Goal: Transaction & Acquisition: Purchase product/service

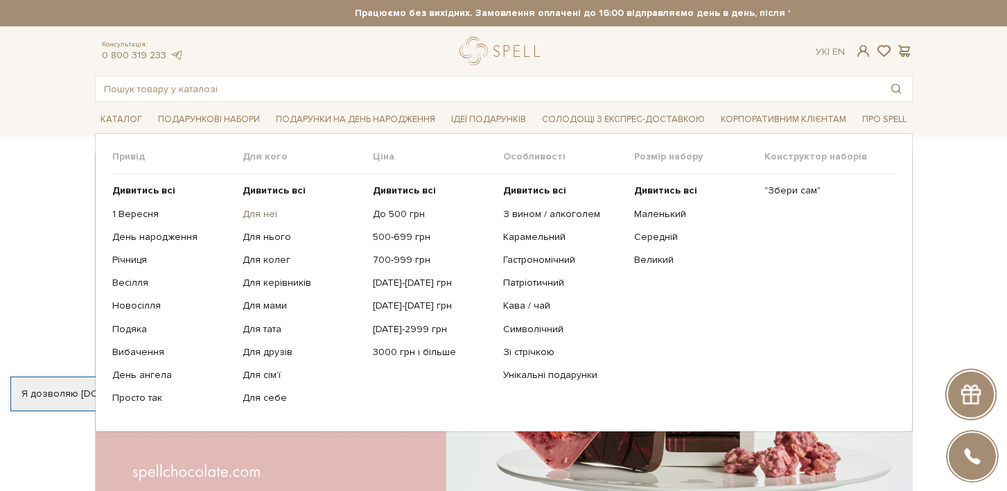
click at [255, 215] on link "Для неї" at bounding box center [303, 214] width 120 height 12
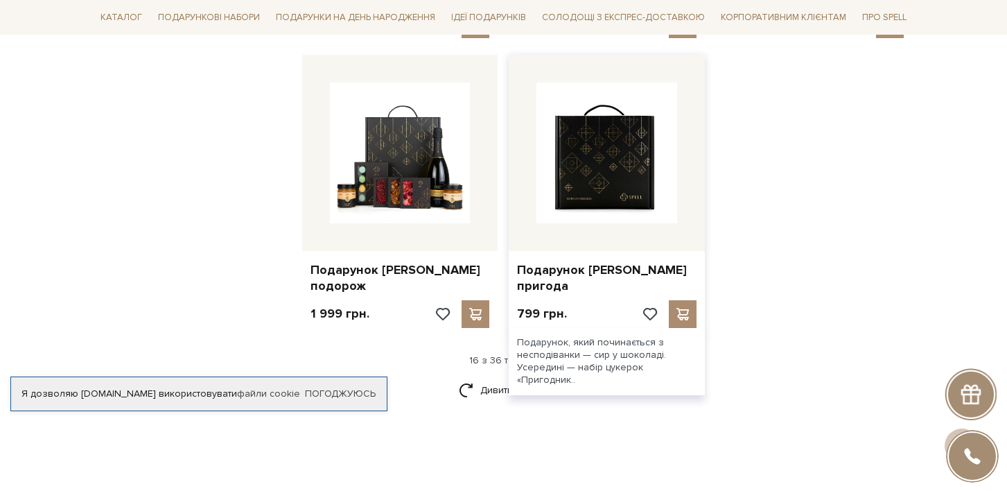
scroll to position [1702, 0]
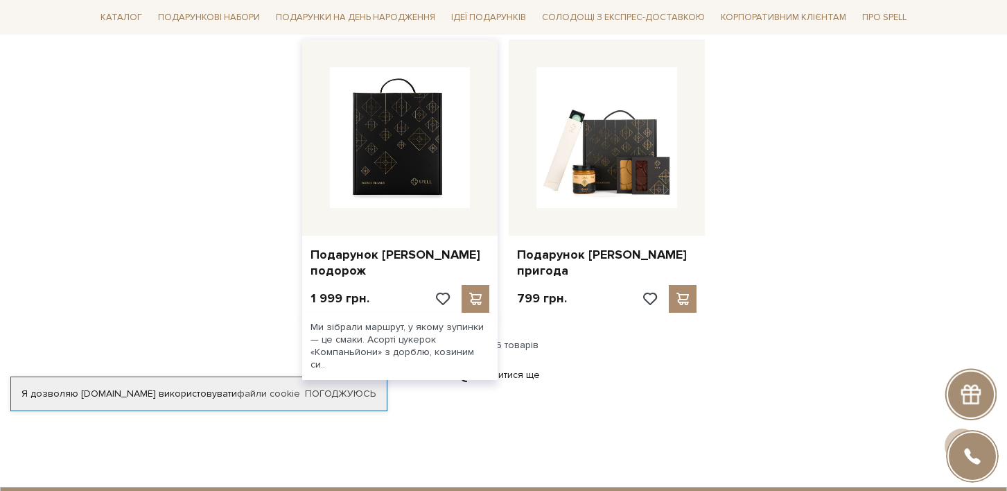
click at [434, 126] on img at bounding box center [400, 137] width 141 height 141
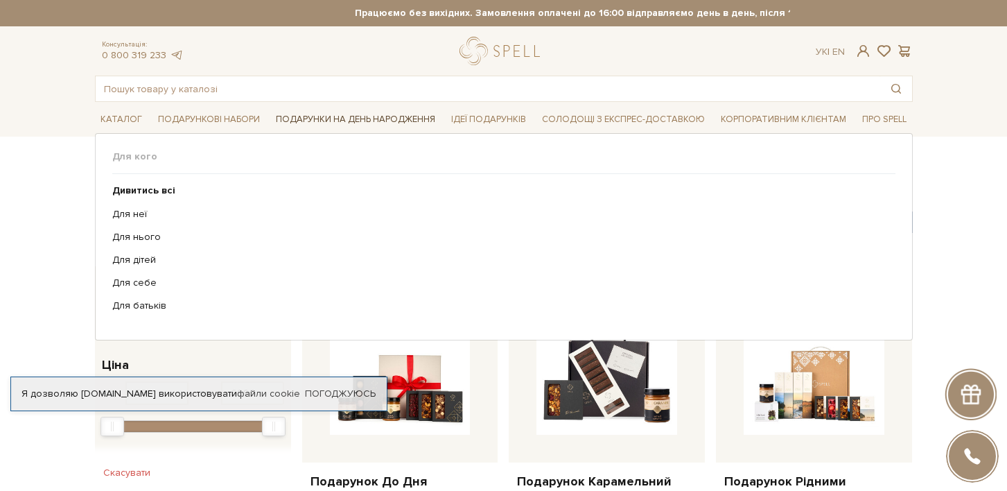
click at [326, 121] on span "Подарунки на День народження" at bounding box center [355, 119] width 170 height 21
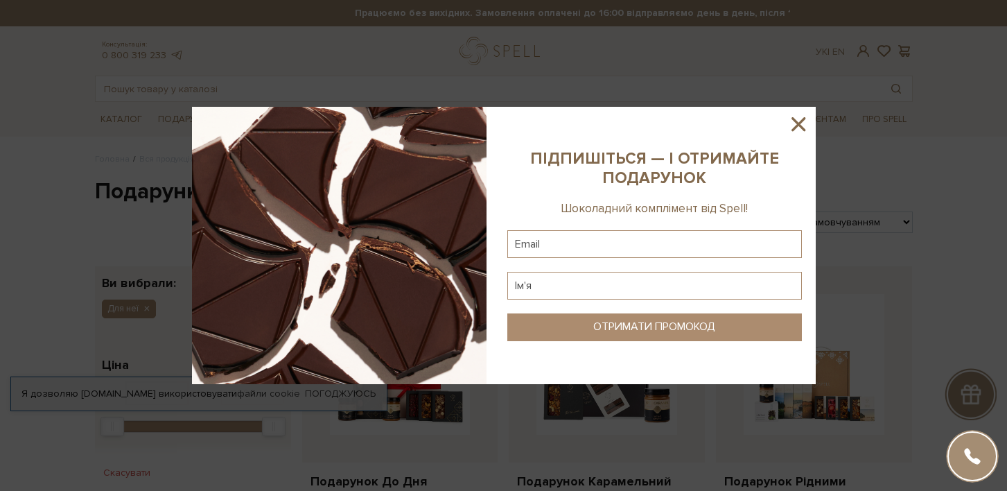
click at [795, 125] on icon at bounding box center [798, 124] width 24 height 24
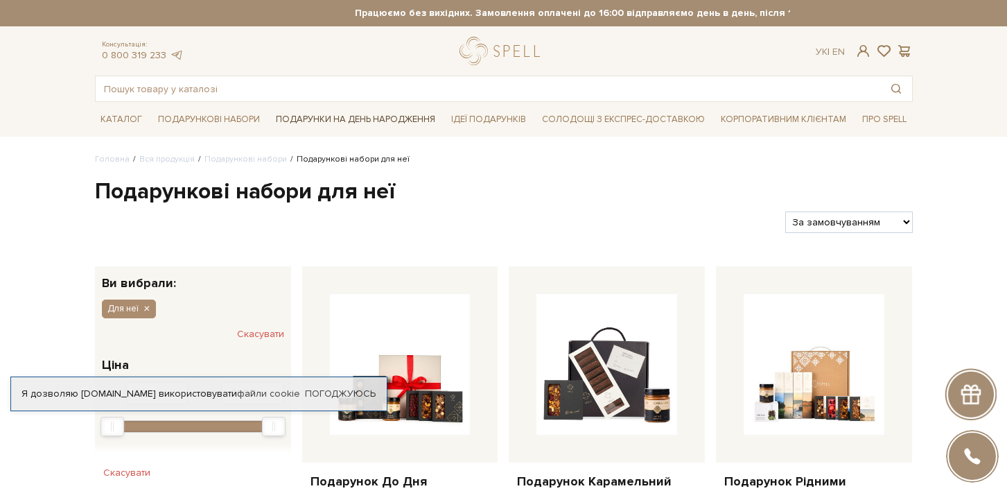
click at [304, 116] on span "Подарунки на День народження" at bounding box center [355, 119] width 170 height 21
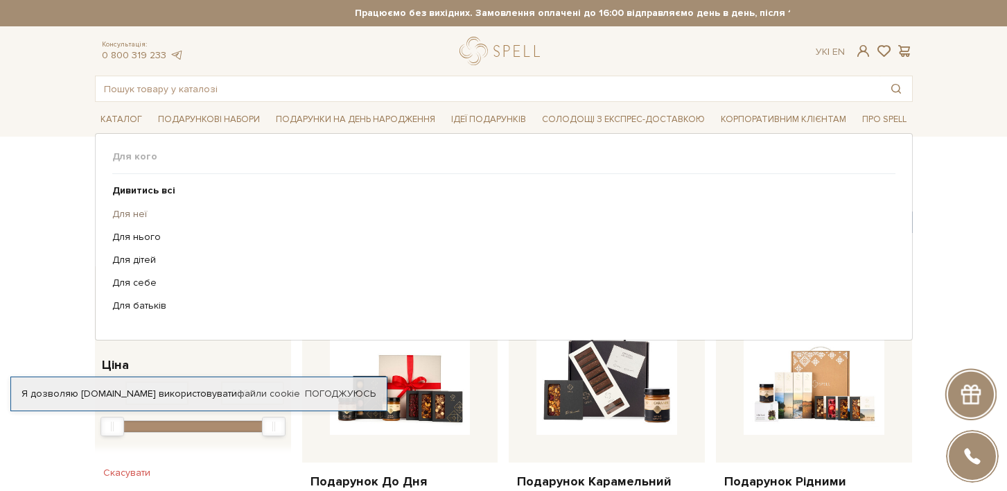
click at [122, 212] on link "Для неї" at bounding box center [498, 214] width 773 height 12
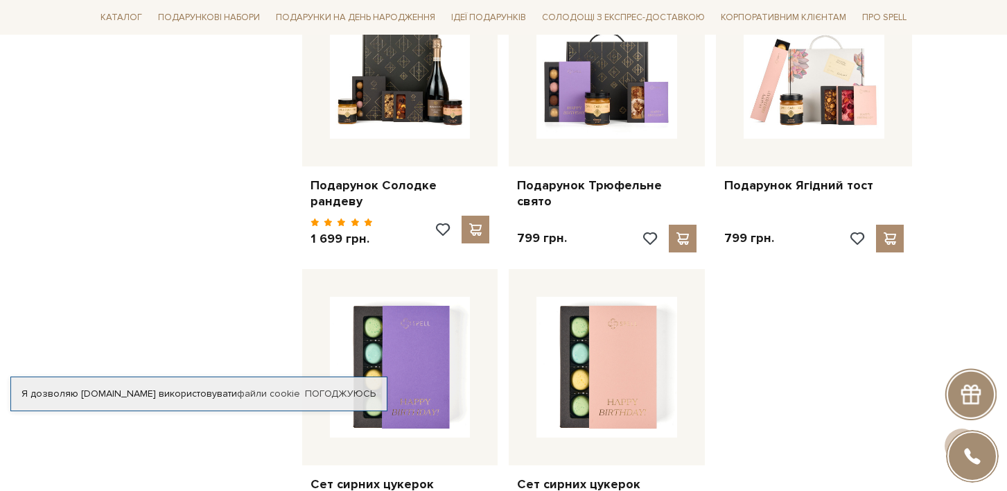
scroll to position [1503, 0]
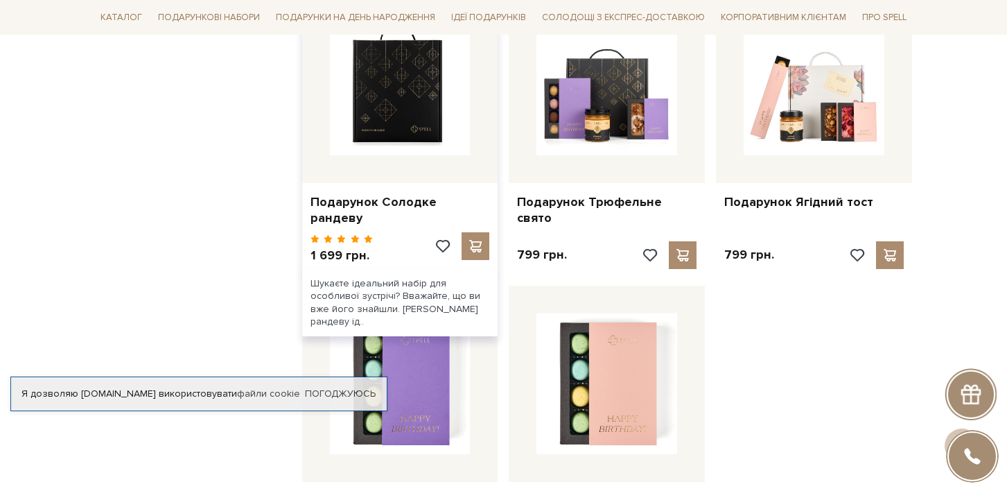
click at [428, 112] on img at bounding box center [400, 85] width 141 height 141
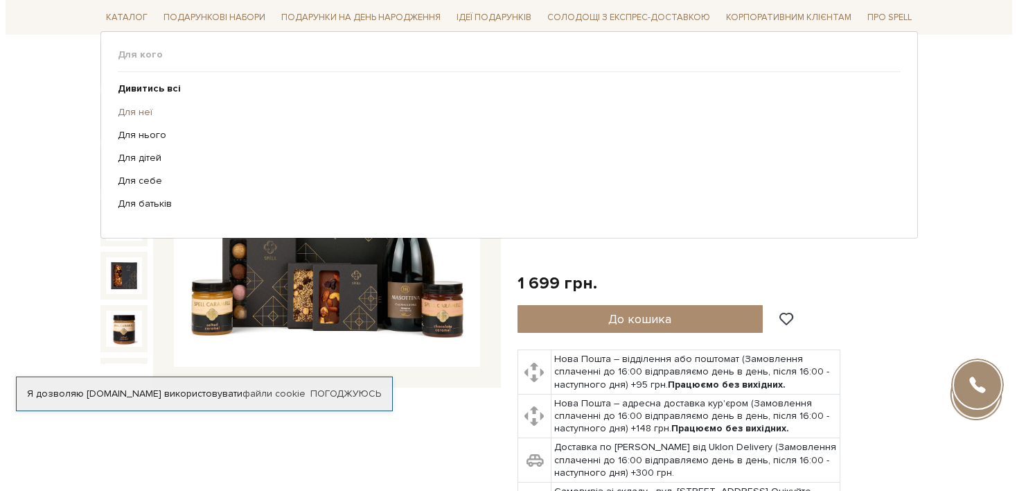
scroll to position [208, 0]
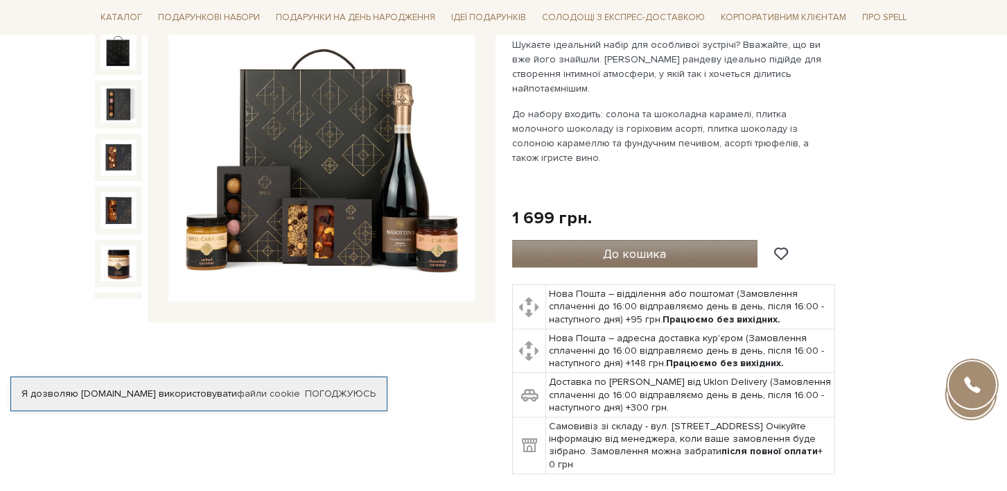
click at [650, 240] on button "До кошика" at bounding box center [635, 254] width 246 height 28
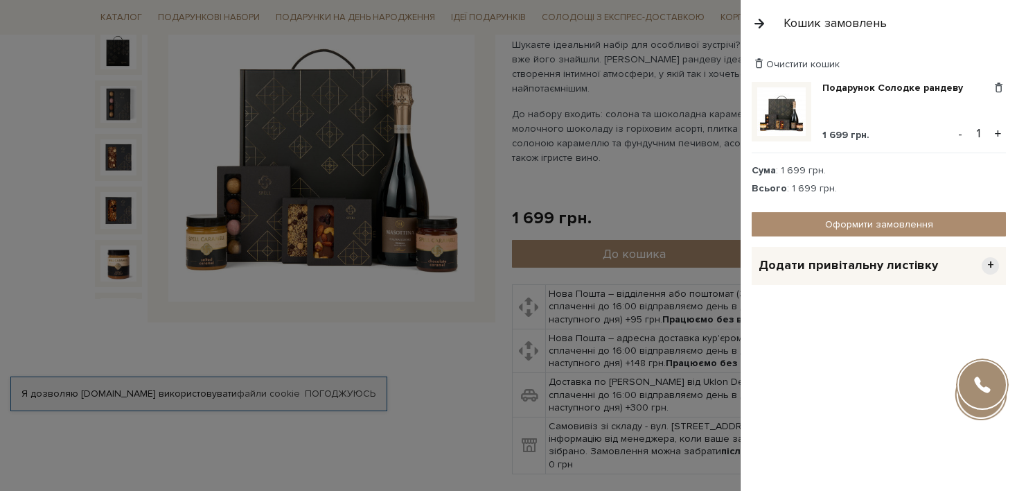
click at [671, 274] on div at bounding box center [508, 245] width 1017 height 491
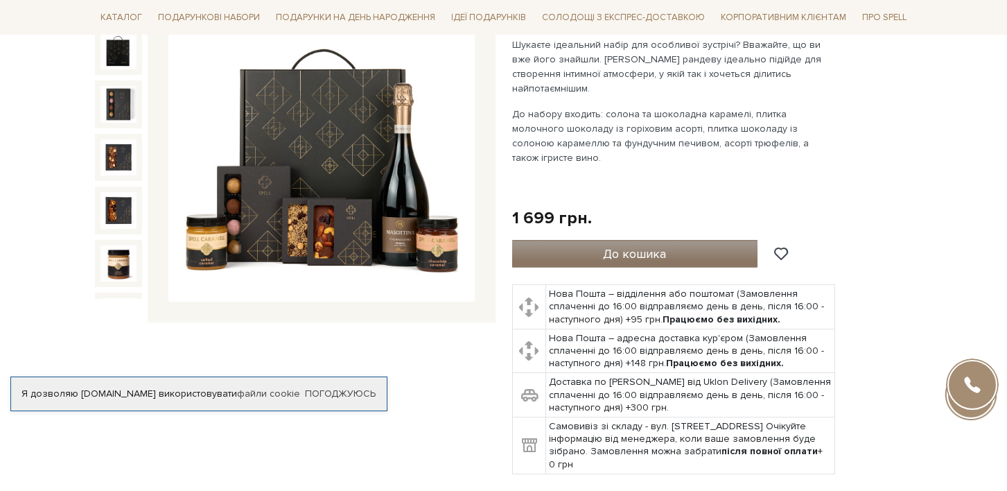
click at [678, 240] on button "До кошика" at bounding box center [635, 254] width 246 height 28
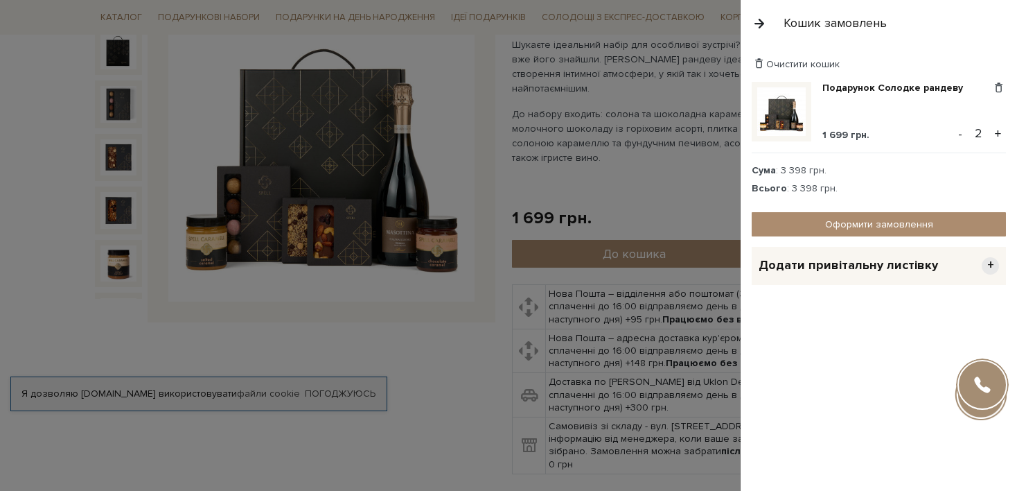
click at [816, 271] on span "Додати привітальну листівку" at bounding box center [848, 265] width 179 height 16
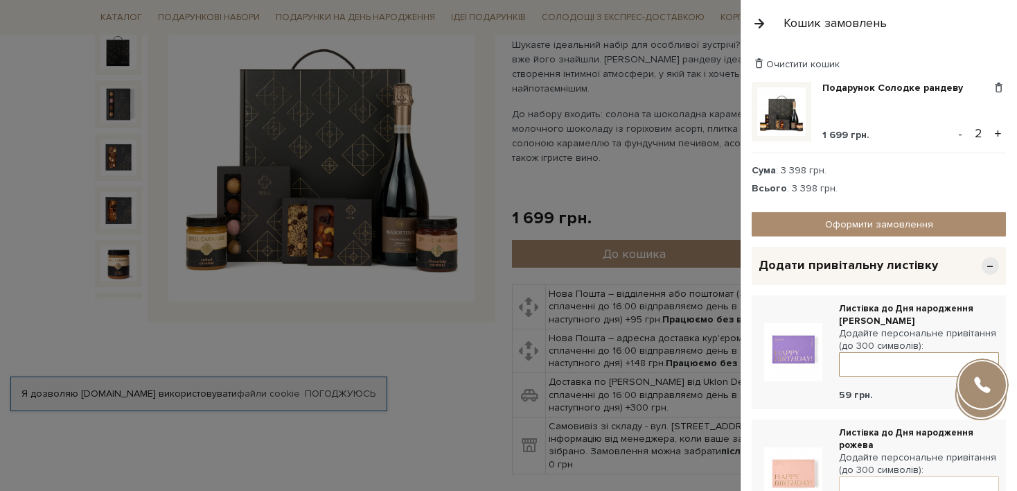
click at [870, 364] on textarea at bounding box center [919, 364] width 160 height 24
type textarea "D"
type textarea "Вітаю з Днем народження! Нехай кожного дня здійсняться мрія! Надихай і створюй …"
click at [982, 396] on span at bounding box center [989, 391] width 14 height 12
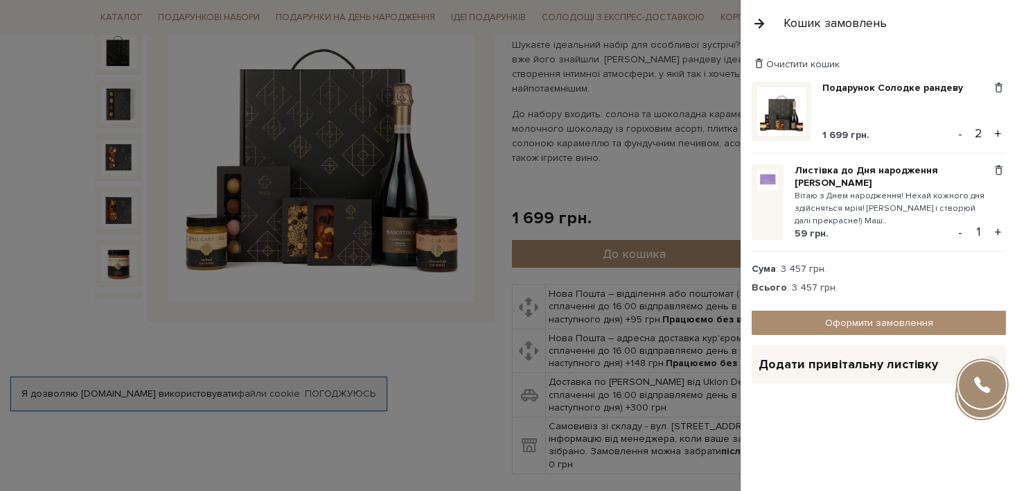
click at [956, 130] on button "-" at bounding box center [960, 133] width 14 height 21
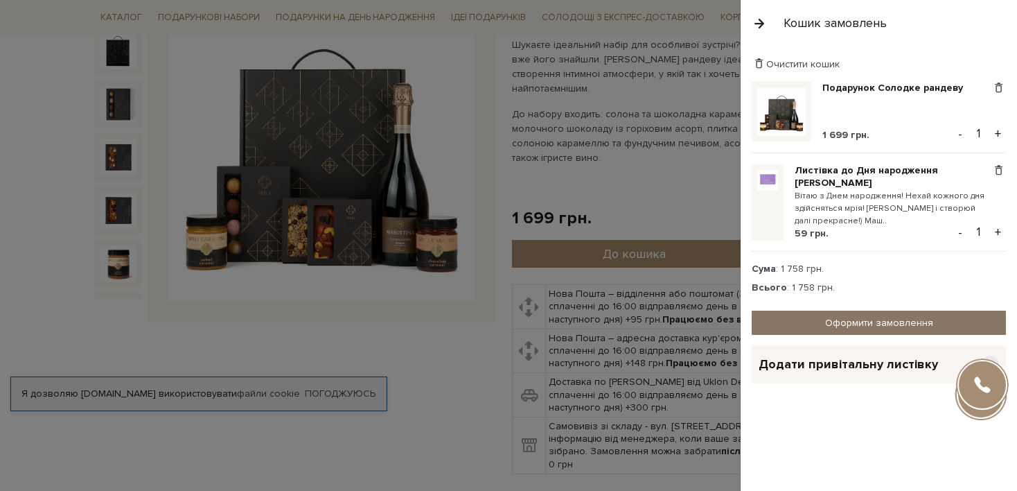
click at [916, 322] on link "Оформити замовлення" at bounding box center [879, 322] width 254 height 24
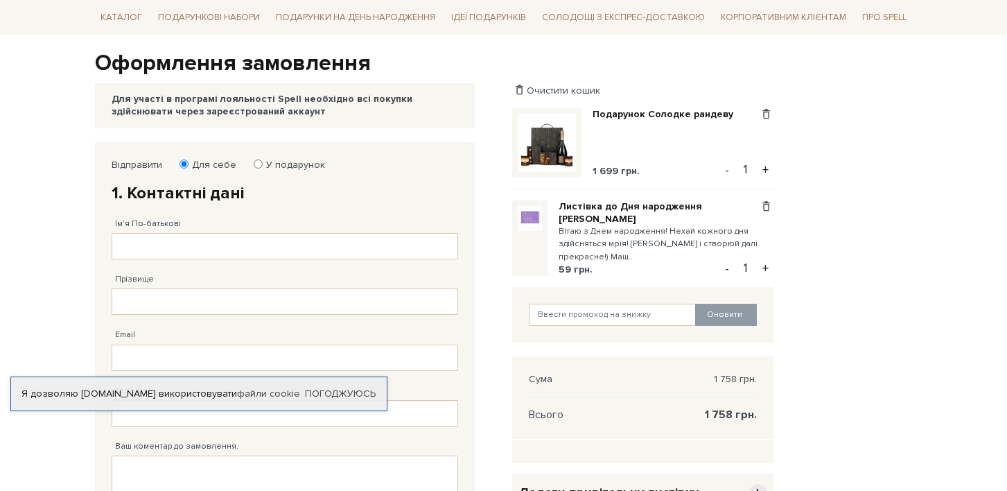
scroll to position [202, 0]
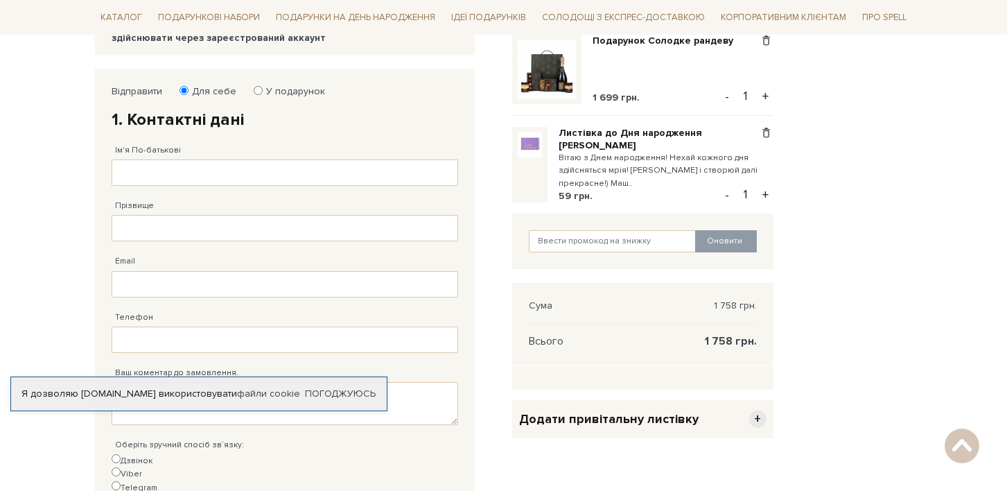
click at [275, 88] on label "У подарунок" at bounding box center [291, 91] width 68 height 12
click at [263, 88] on input "У подарунок" at bounding box center [258, 90] width 9 height 9
radio input "true"
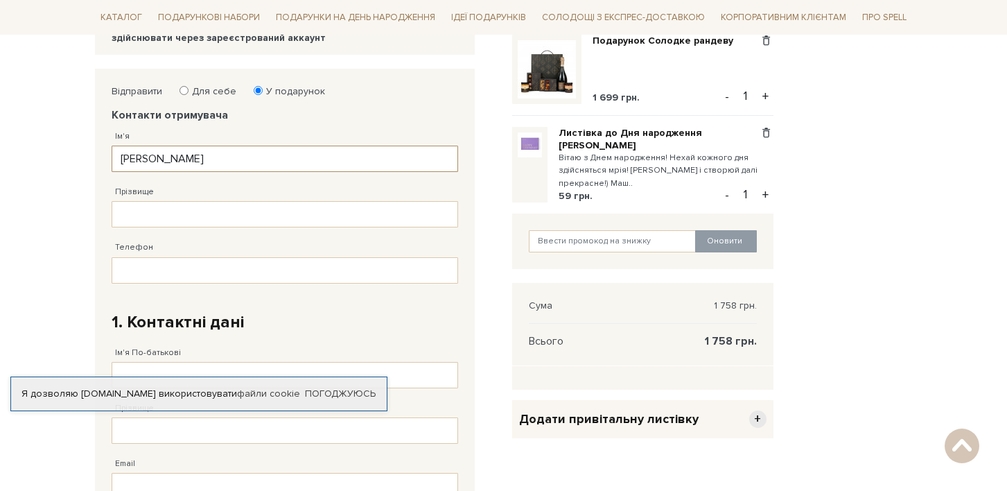
click at [177, 154] on input "Марія" at bounding box center [285, 159] width 346 height 26
type input "Крістіна"
type input "Бобкова"
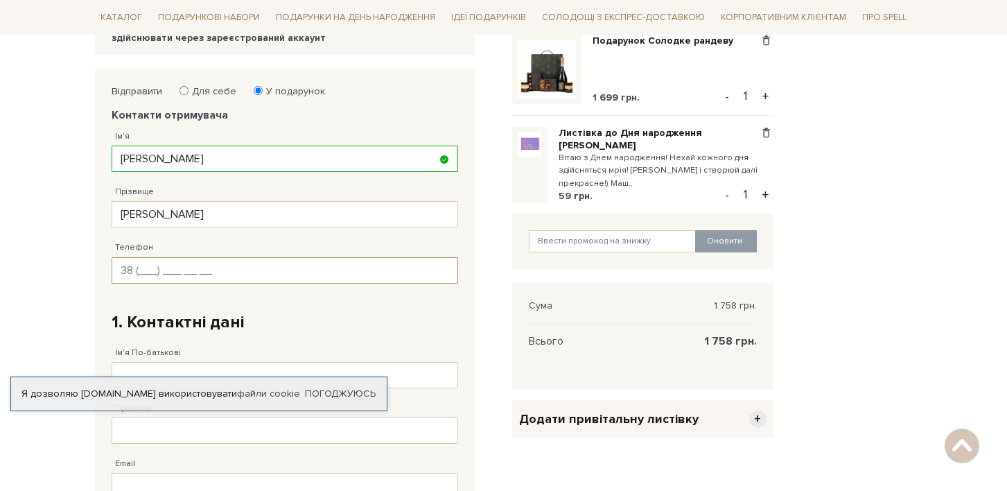
click at [317, 257] on input "Телефон" at bounding box center [285, 270] width 346 height 26
click at [367, 301] on fieldset "Відправити Для себе У подарунок Контакти отримувача Ім'я Крістіна Заповніть пол…" at bounding box center [285, 414] width 346 height 658
click at [55, 153] on body "Подарункові набори SALE Корпоративним клієнтам Доставка і оплата Консультація: …" at bounding box center [503, 420] width 1007 height 1245
click at [358, 201] on input "Бобкова" at bounding box center [285, 214] width 346 height 26
click at [360, 186] on div "Прізвище Бобкова" at bounding box center [285, 199] width 346 height 55
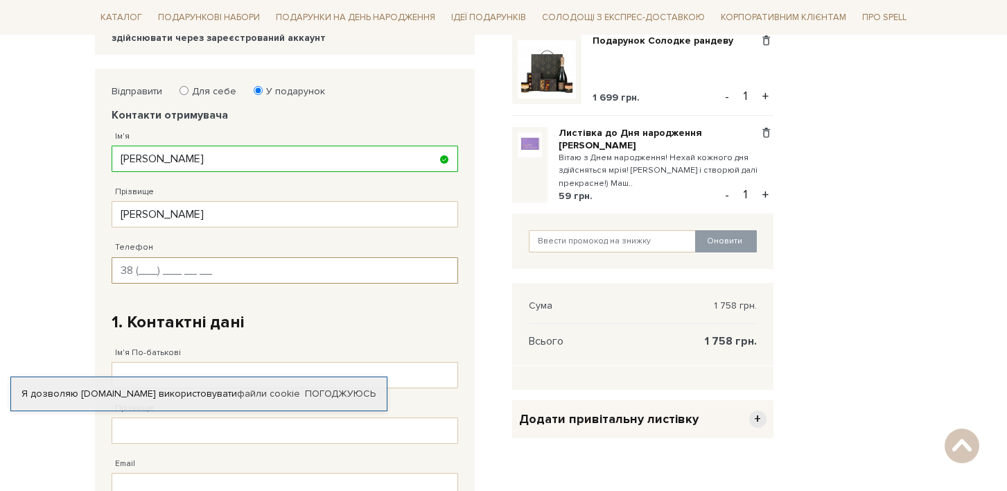
click at [296, 260] on input "Телефон" at bounding box center [285, 270] width 346 height 26
type input "38 (063) 721 14 67"
click at [319, 321] on h2 "1. Контактні дані" at bounding box center [285, 321] width 346 height 21
type input "Марія"
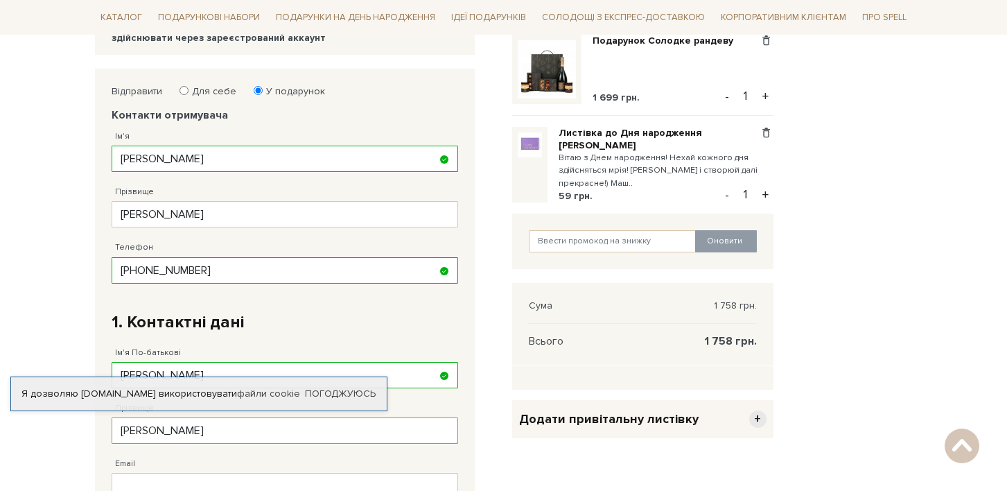
type input "Коваленко"
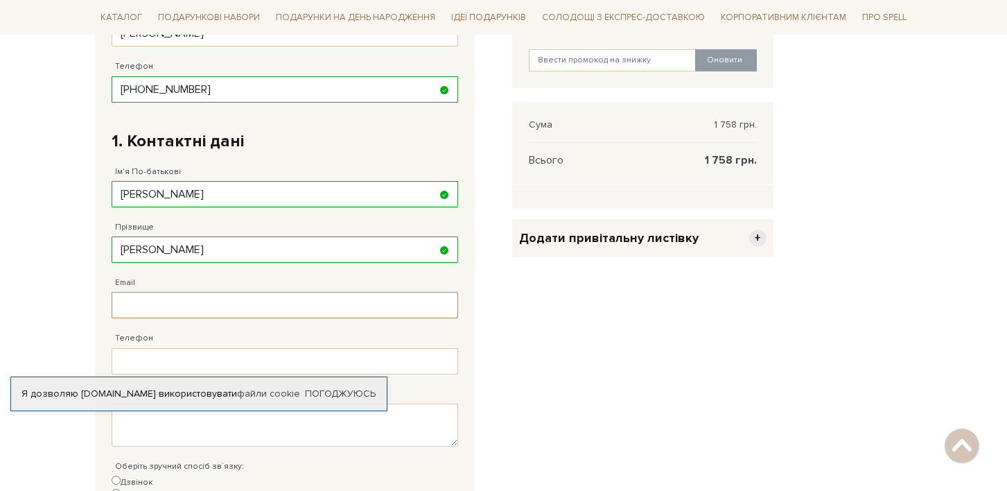
scroll to position [488, 0]
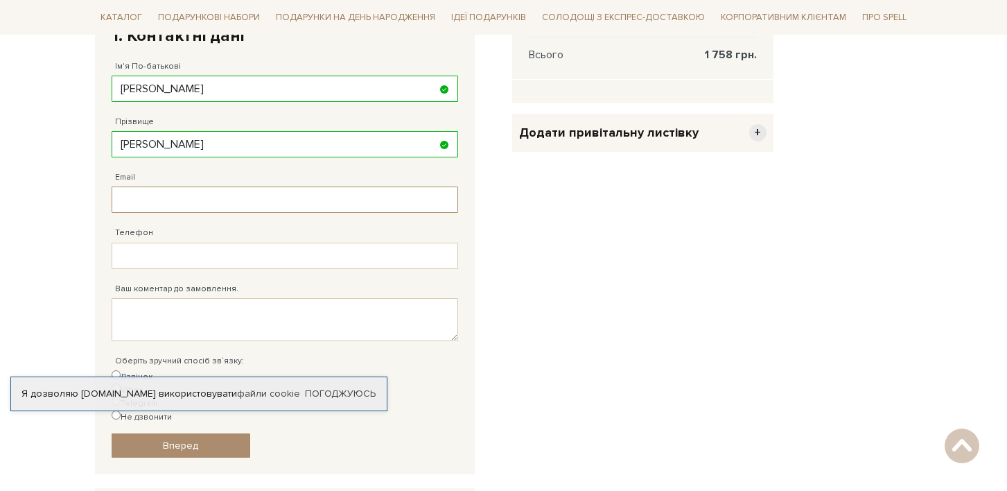
type input "И"
type input "s"
type input "liqevent@gmail.com"
click at [267, 269] on div "Ваш коментар до замовлення." at bounding box center [285, 305] width 346 height 72
type input "38 (063) 721 14 67"
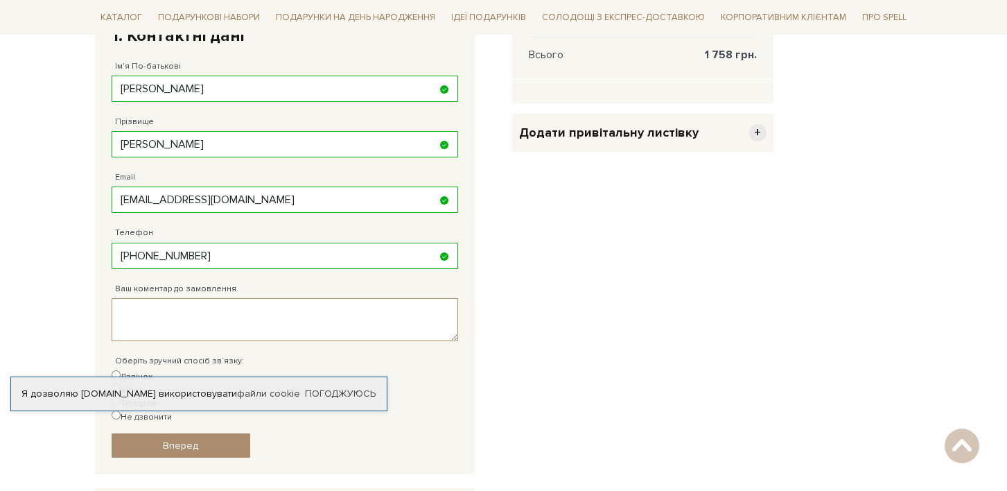
click at [312, 312] on textarea "Ваш коментар до замовлення." at bounding box center [285, 319] width 346 height 43
paste textarea "Dehtiarna, 11"
drag, startPoint x: 120, startPoint y: 306, endPoint x: 282, endPoint y: 302, distance: 162.2
click at [282, 302] on textarea "Dehtiarna, 11" at bounding box center [285, 319] width 346 height 43
type textarea "L"
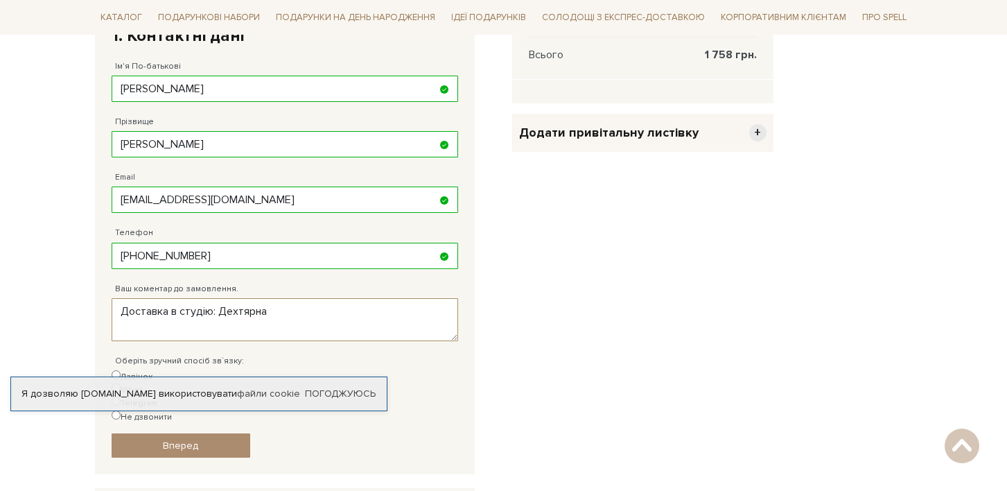
paste textarea "Dehtiarna, 11"
drag, startPoint x: 273, startPoint y: 310, endPoint x: 320, endPoint y: 310, distance: 47.1
click at [320, 310] on textarea "Доставка в студію: Дехтярна Dehtiarna, 11" at bounding box center [285, 319] width 346 height 43
click at [218, 309] on textarea "Доставка в студію: Дехтярна 11" at bounding box center [285, 319] width 346 height 43
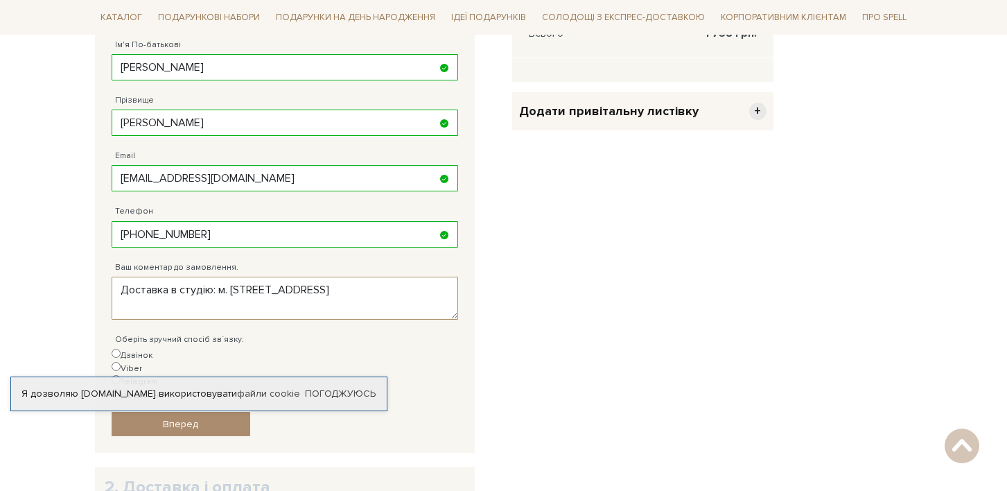
scroll to position [518, 0]
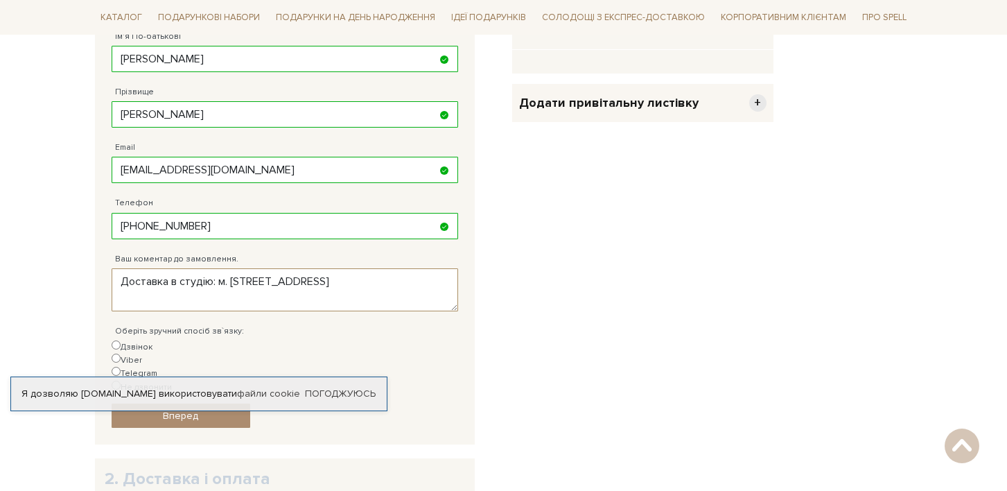
click at [404, 278] on textarea "Доставка в студію: м. Київ, вулиця Дехтярна 11" at bounding box center [285, 289] width 346 height 43
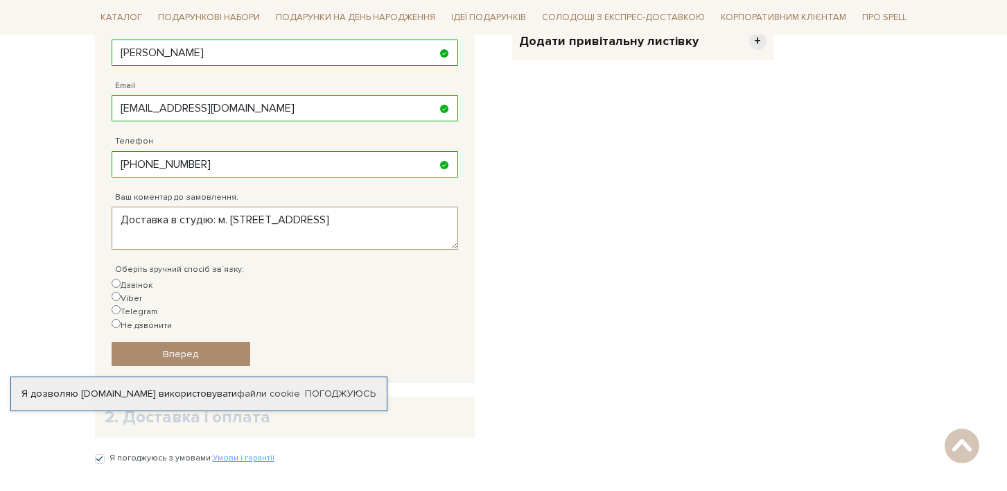
scroll to position [672, 0]
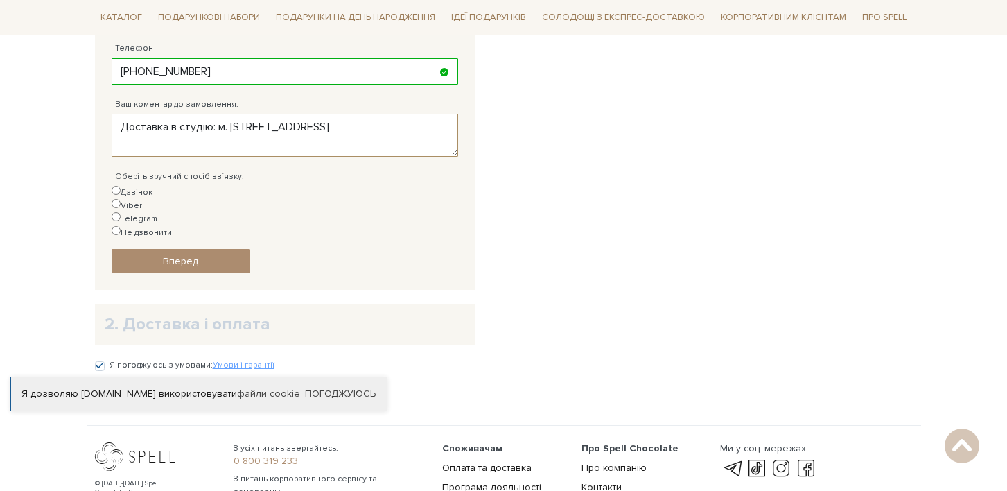
type textarea "Доставка в студію: м. Київ, вулиця Дехтярна 11"
click at [125, 186] on label "Дзвінок" at bounding box center [132, 192] width 41 height 13
click at [121, 186] on input "Дзвінок" at bounding box center [116, 190] width 9 height 9
radio input "true"
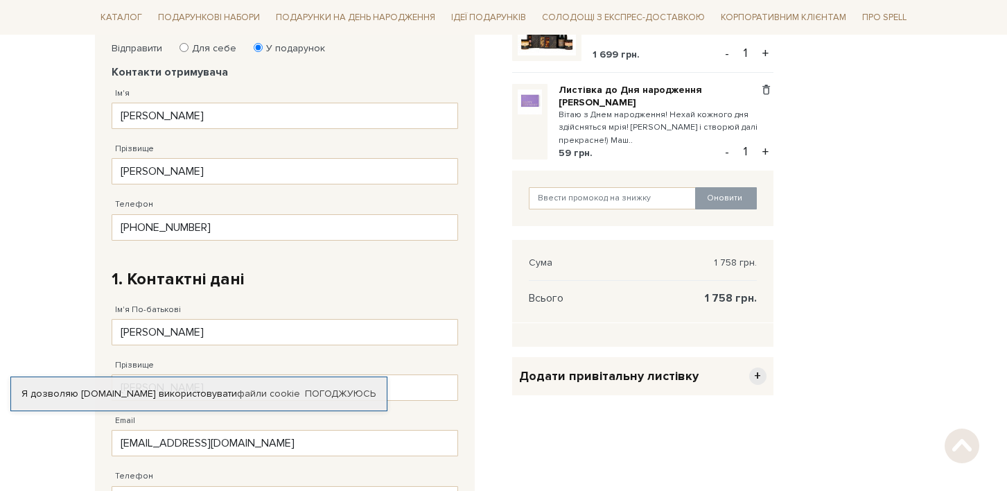
scroll to position [291, 0]
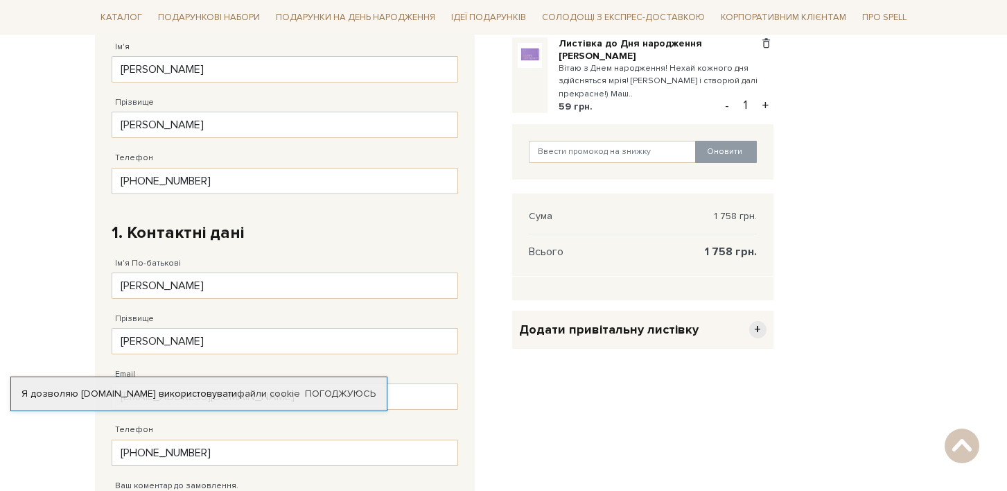
click at [886, 173] on div "Відправити Для себе У подарунок Контакти отримувача Ім'я Крістіна Заповніть пол…" at bounding box center [504, 368] width 834 height 778
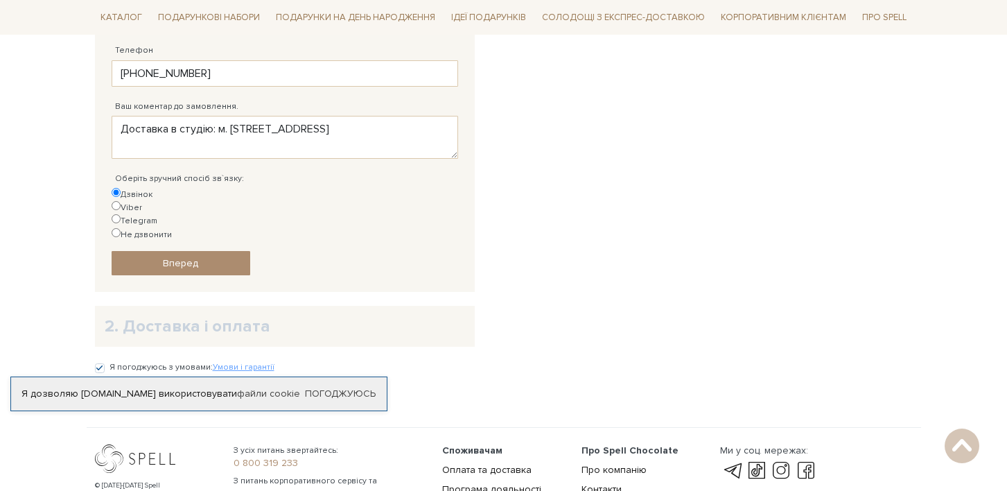
scroll to position [678, 0]
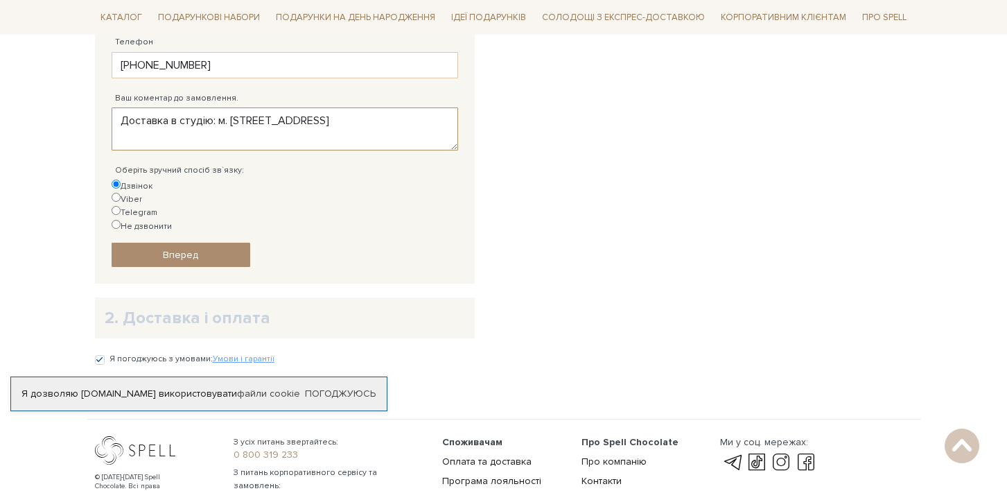
drag, startPoint x: 394, startPoint y: 122, endPoint x: 218, endPoint y: 113, distance: 176.2
click at [218, 113] on textarea "Доставка в студію: м. Київ, вулиця Дехтярна 11" at bounding box center [285, 128] width 346 height 43
paste textarea "иїв, Україна вул. Дегтярна,"
type textarea "Доставка в студію: Київ, Україна вул. Дегтярна, 11"
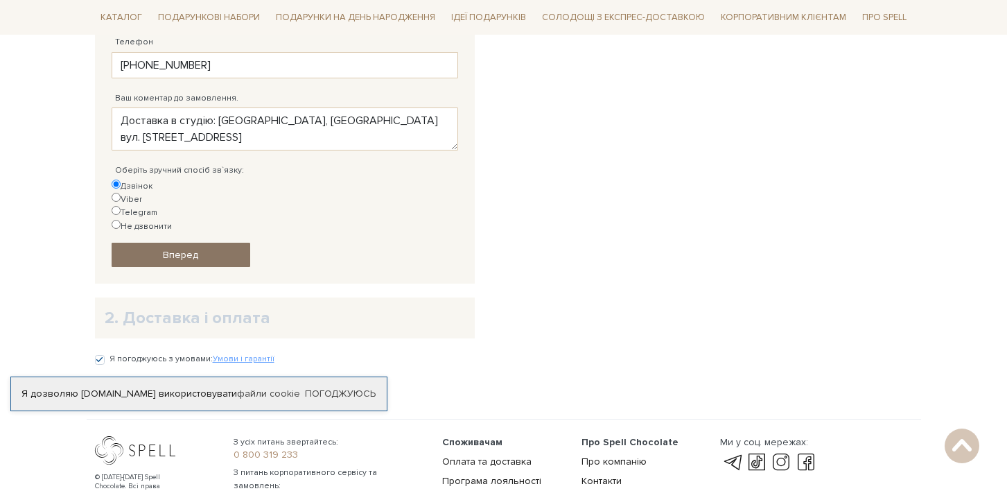
click at [167, 249] on span "Вперед" at bounding box center [180, 255] width 35 height 12
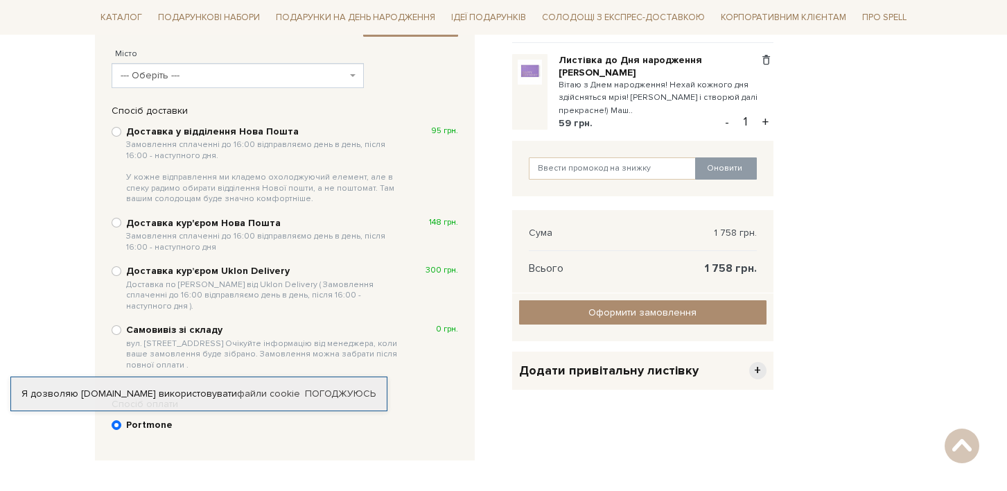
scroll to position [306, 0]
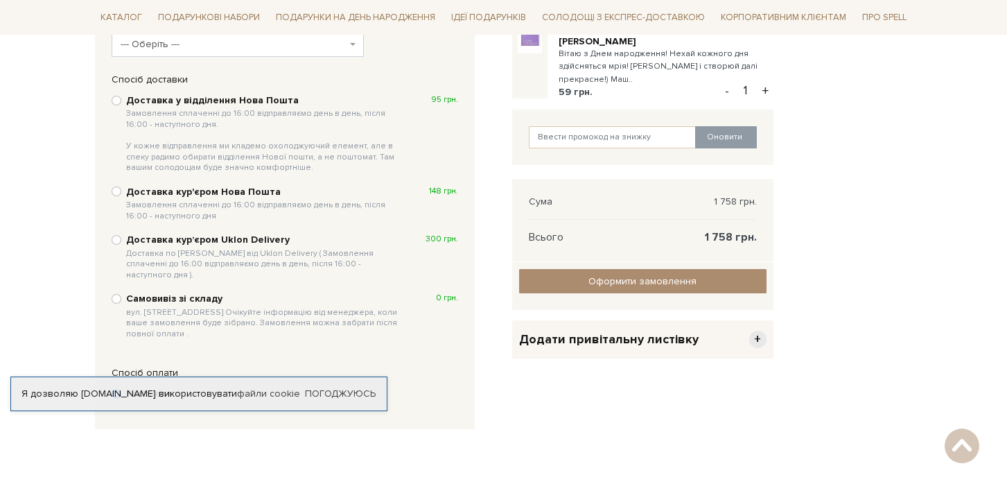
click at [116, 235] on input "Доставка курʼєром Uklon Delivery Доставка по Києву від Uklon Delivery ( Замовле…" at bounding box center [117, 240] width 10 height 10
radio input "true"
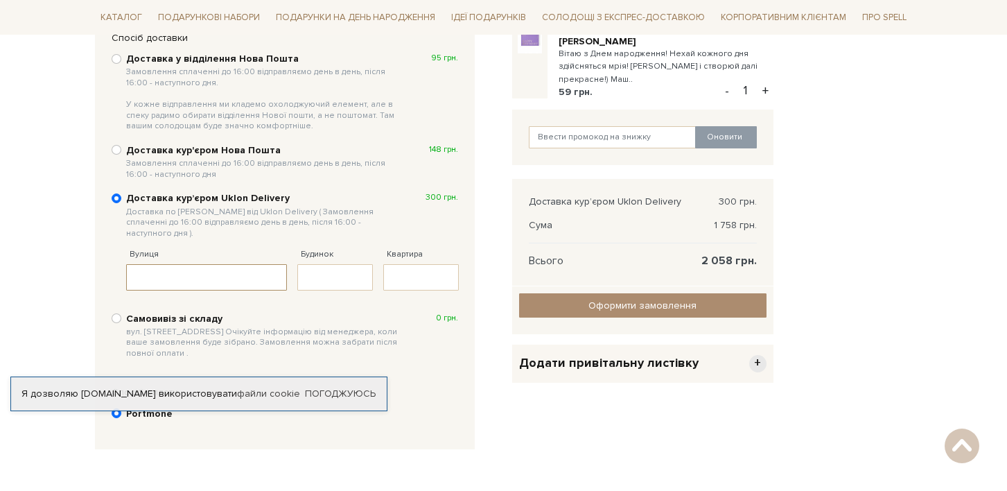
click at [215, 264] on input "Вулиця" at bounding box center [206, 277] width 161 height 26
paste input "Київ, Україна вул. Дегтярна, 11"
drag, startPoint x: 216, startPoint y: 260, endPoint x: 0, endPoint y: 260, distance: 216.2
click at [0, 260] on body "Подарункові набори SALE Корпоративним клієнтам Доставка і оплата Консультація: …" at bounding box center [503, 176] width 1007 height 965
type input "Дегтярна, 11"
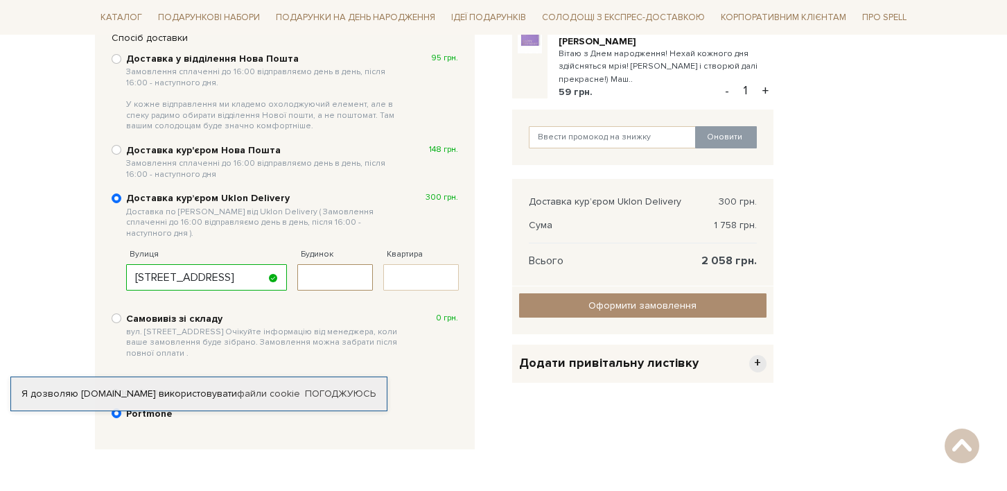
click at [363, 264] on input "Будинок" at bounding box center [335, 277] width 76 height 26
type input "11"
click at [250, 264] on input "Дегтярна, 11" at bounding box center [206, 277] width 161 height 26
type input "Дегтярна"
click at [405, 315] on label "Самовивіз зі складу вул. Велика Кільцева, 4-А. Очікуйте інформацію від менеджер…" at bounding box center [292, 336] width 332 height 48
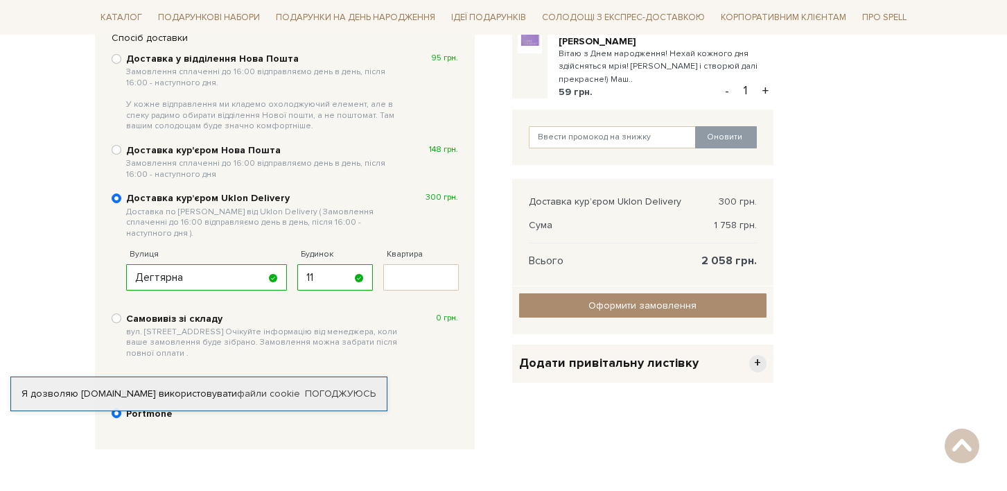
click at [121, 315] on input "Самовивіз зі складу вул. Велика Кільцева, 4-А. Очікуйте інформацію від менеджер…" at bounding box center [117, 318] width 10 height 10
radio input "true"
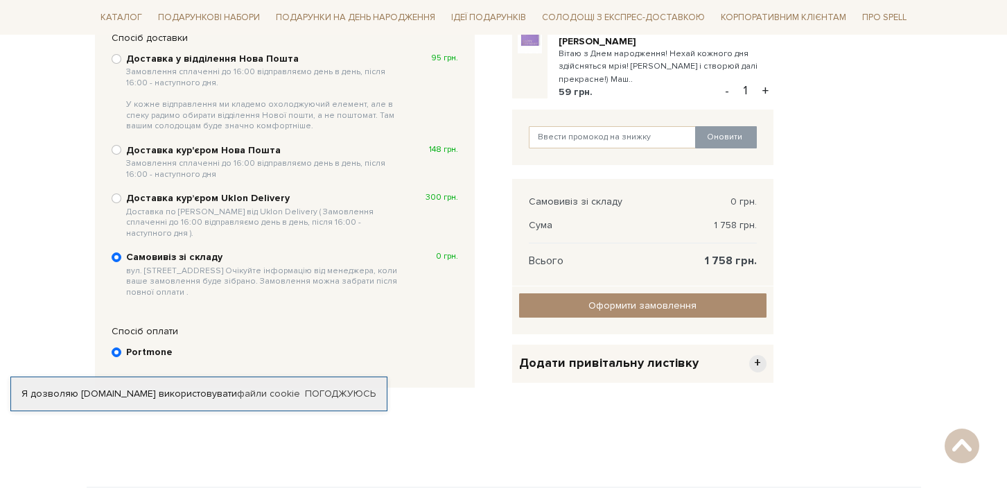
click at [116, 195] on input "Доставка курʼєром Uklon Delivery Доставка по Києву від Uklon Delivery ( Замовле…" at bounding box center [117, 198] width 10 height 10
radio input "true"
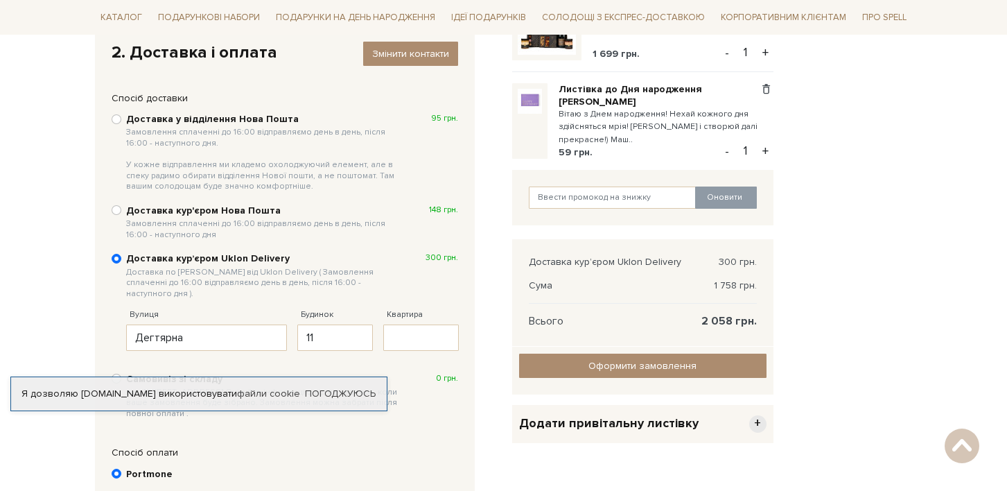
scroll to position [401, 0]
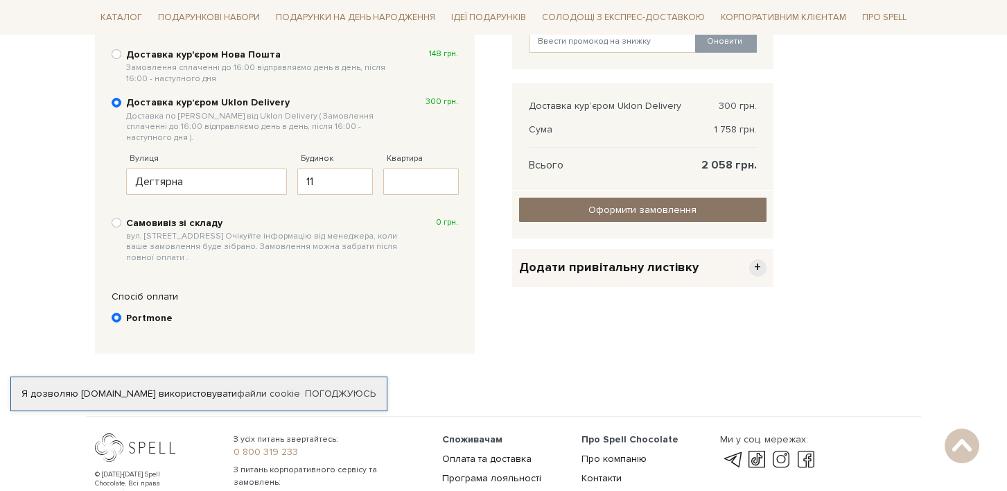
click at [640, 215] on input "Оформити замовлення" at bounding box center [642, 209] width 247 height 24
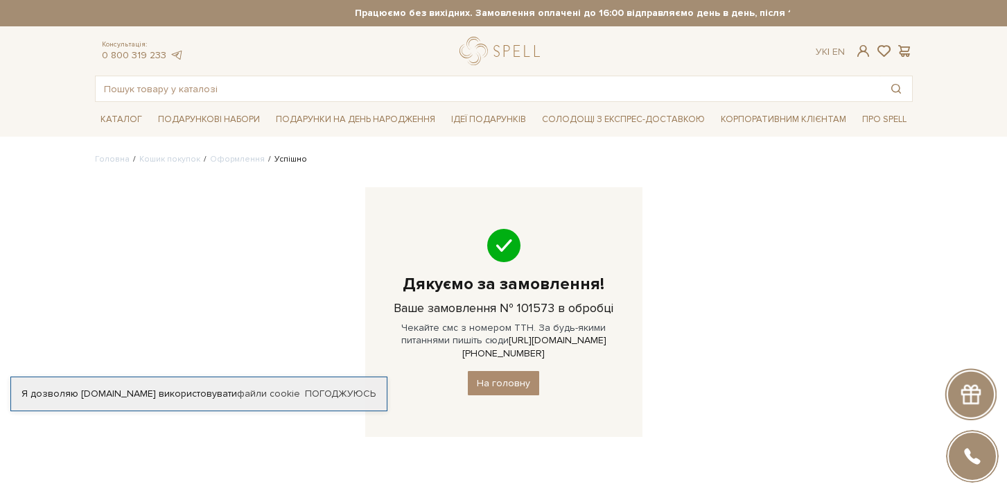
click at [845, 271] on div "Головна Кошик покупок Оформлення Успішно Дякуємо за замовлення! Ваше замовлення…" at bounding box center [504, 304] width 834 height 303
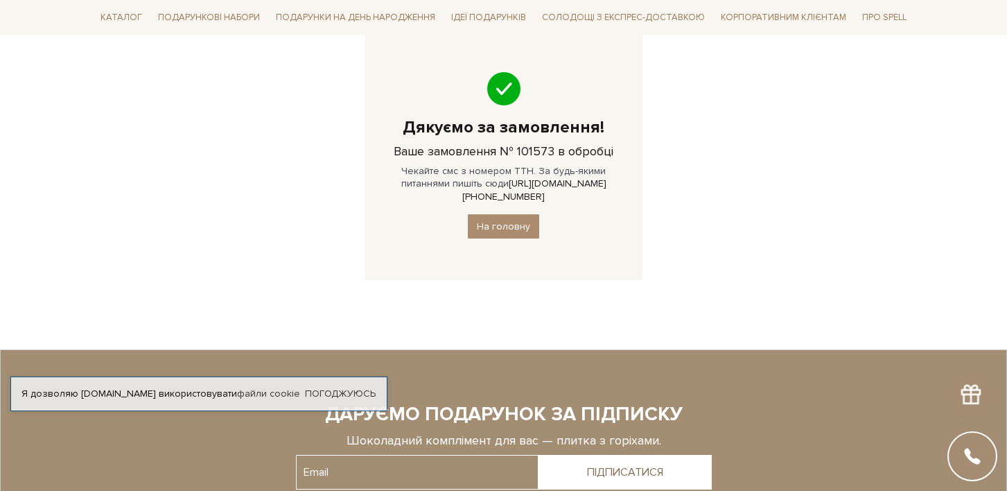
scroll to position [360, 0]
